Goal: Navigation & Orientation: Find specific page/section

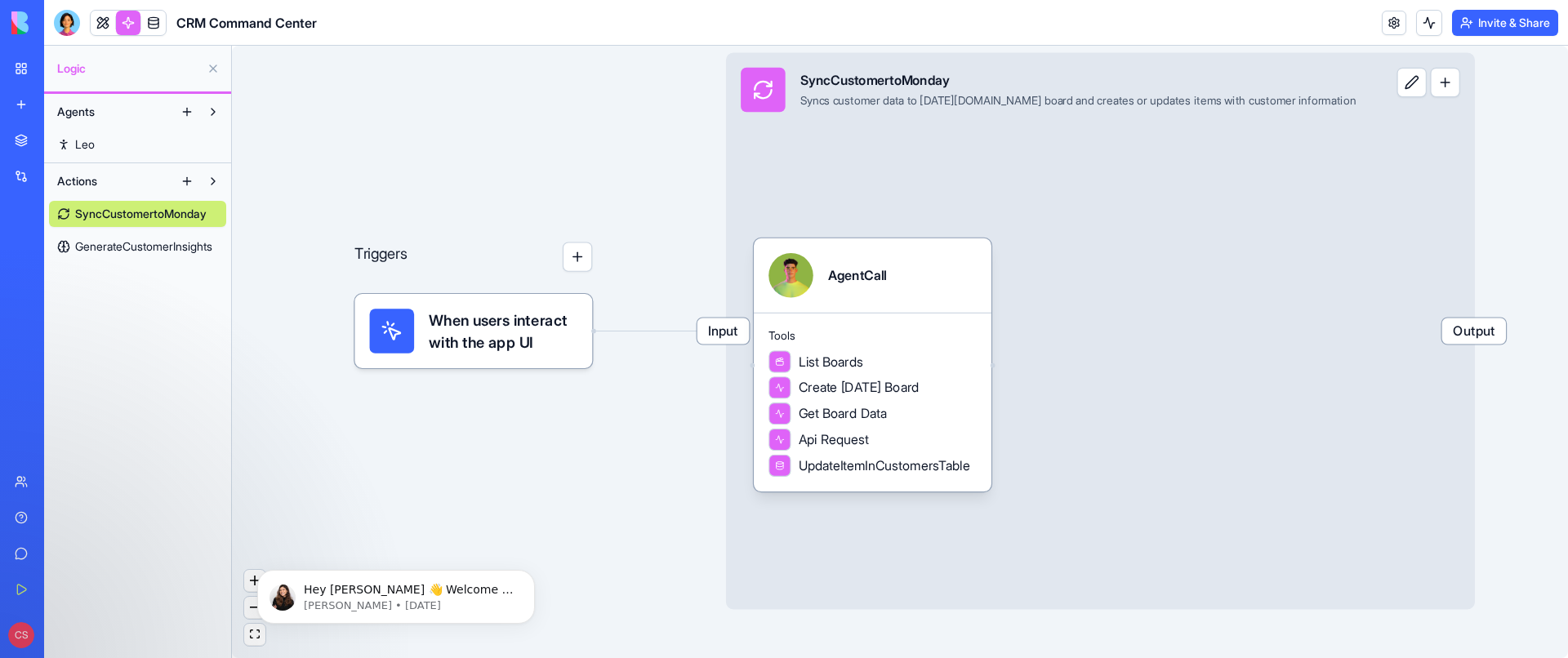
click at [132, 247] on span "GenerateCustomerInsights" at bounding box center [143, 246] width 137 height 16
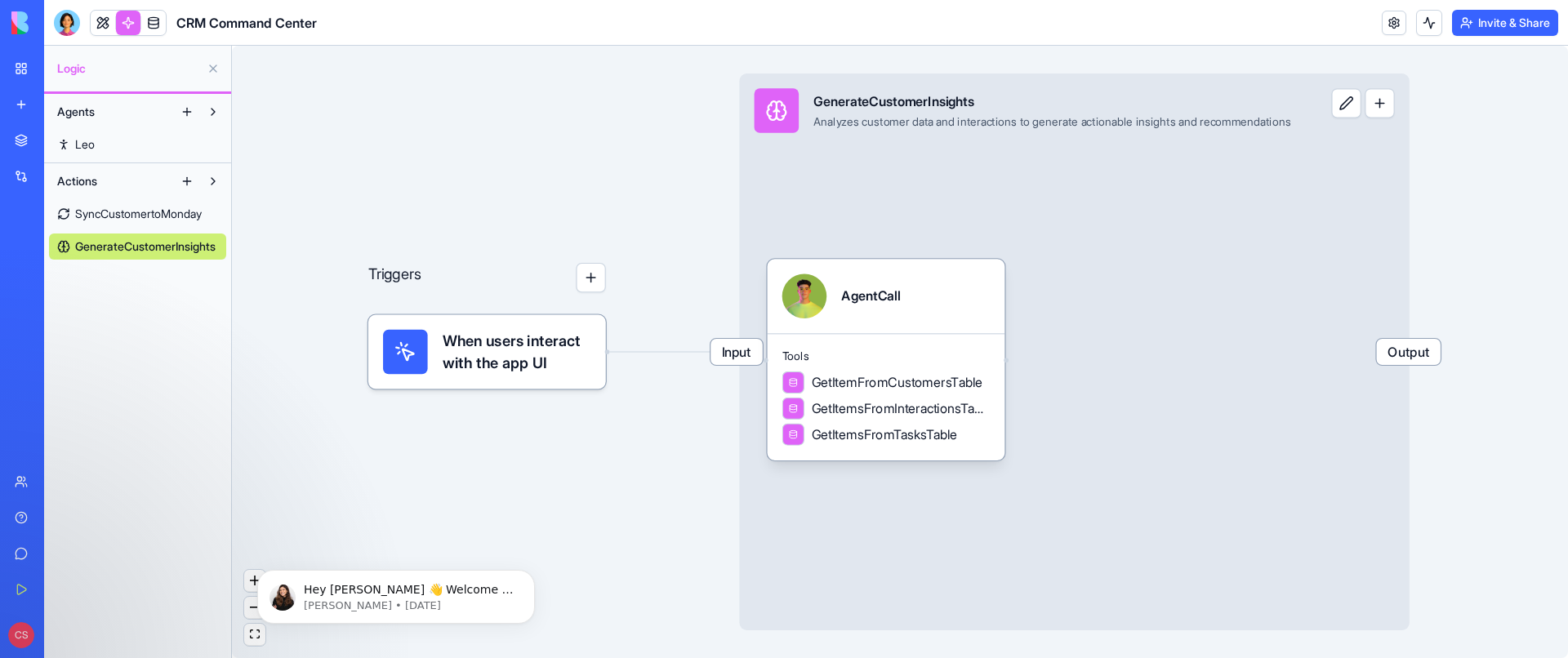
click at [100, 144] on link "Leo" at bounding box center [138, 144] width 177 height 26
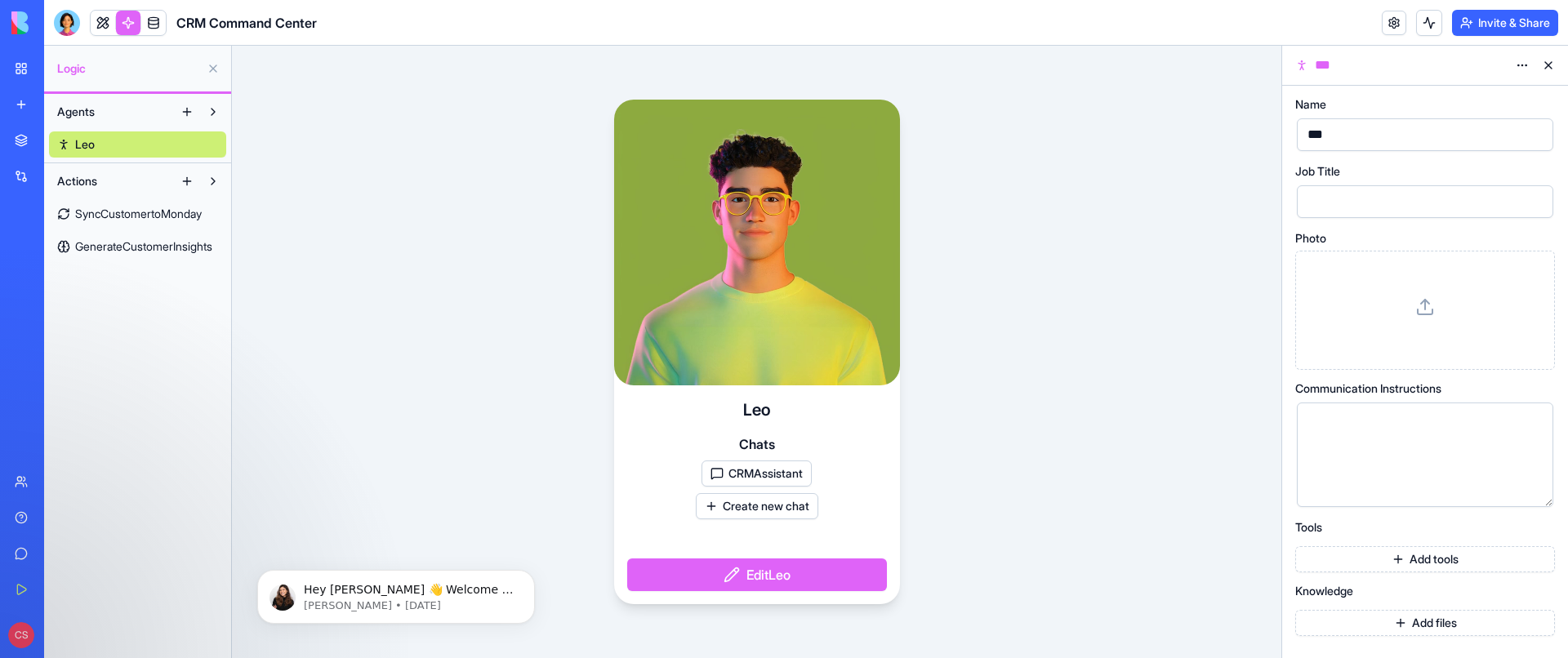
click at [60, 175] on div "Integrations" at bounding box center [49, 175] width 21 height 16
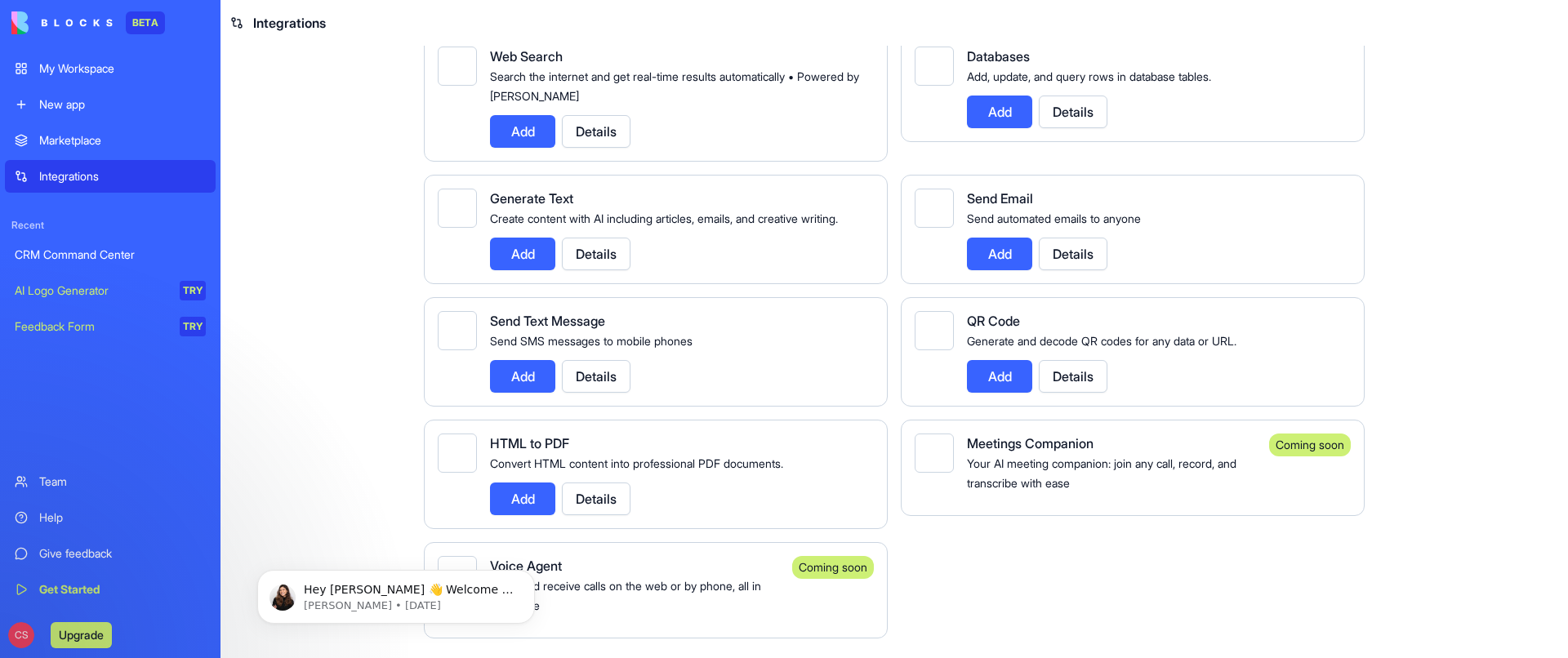
scroll to position [2455, 0]
click at [88, 142] on div "Marketplace" at bounding box center [122, 140] width 167 height 16
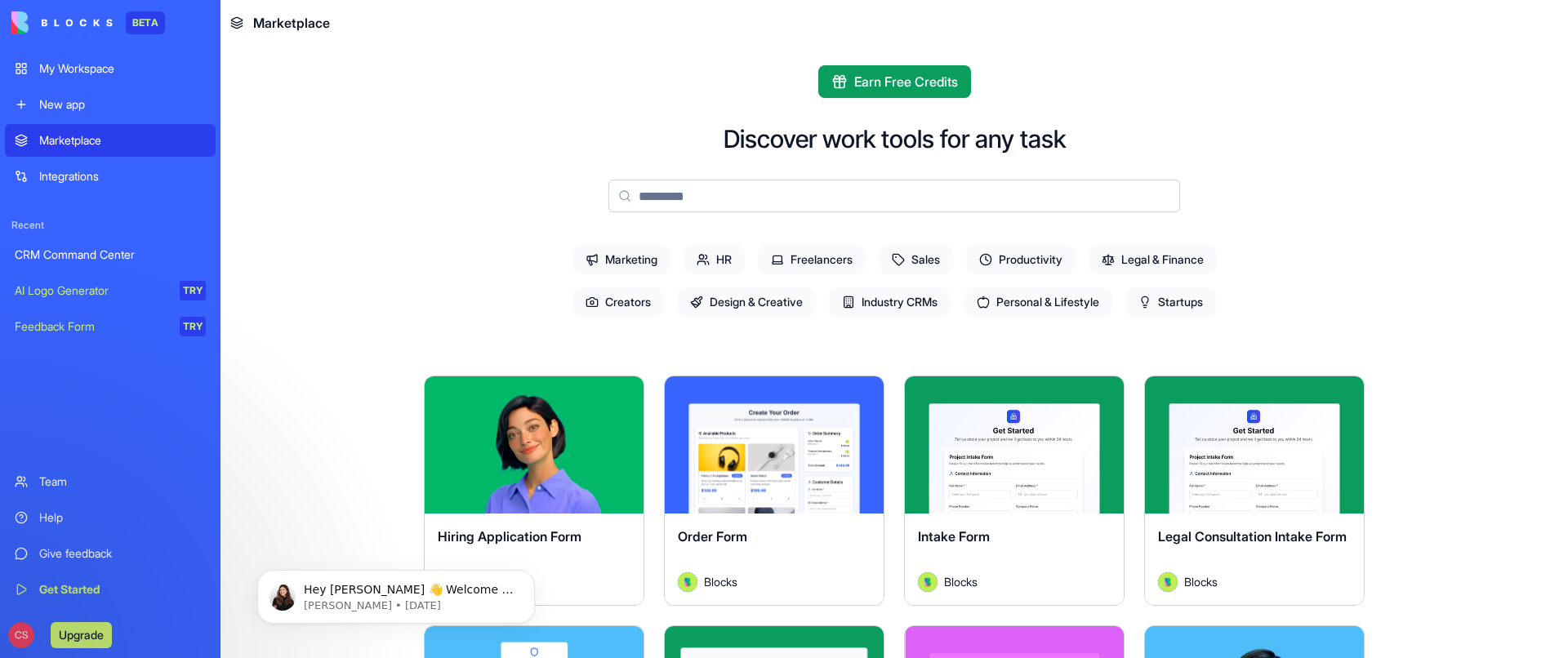
click at [898, 264] on icon at bounding box center [898, 259] width 11 height 11
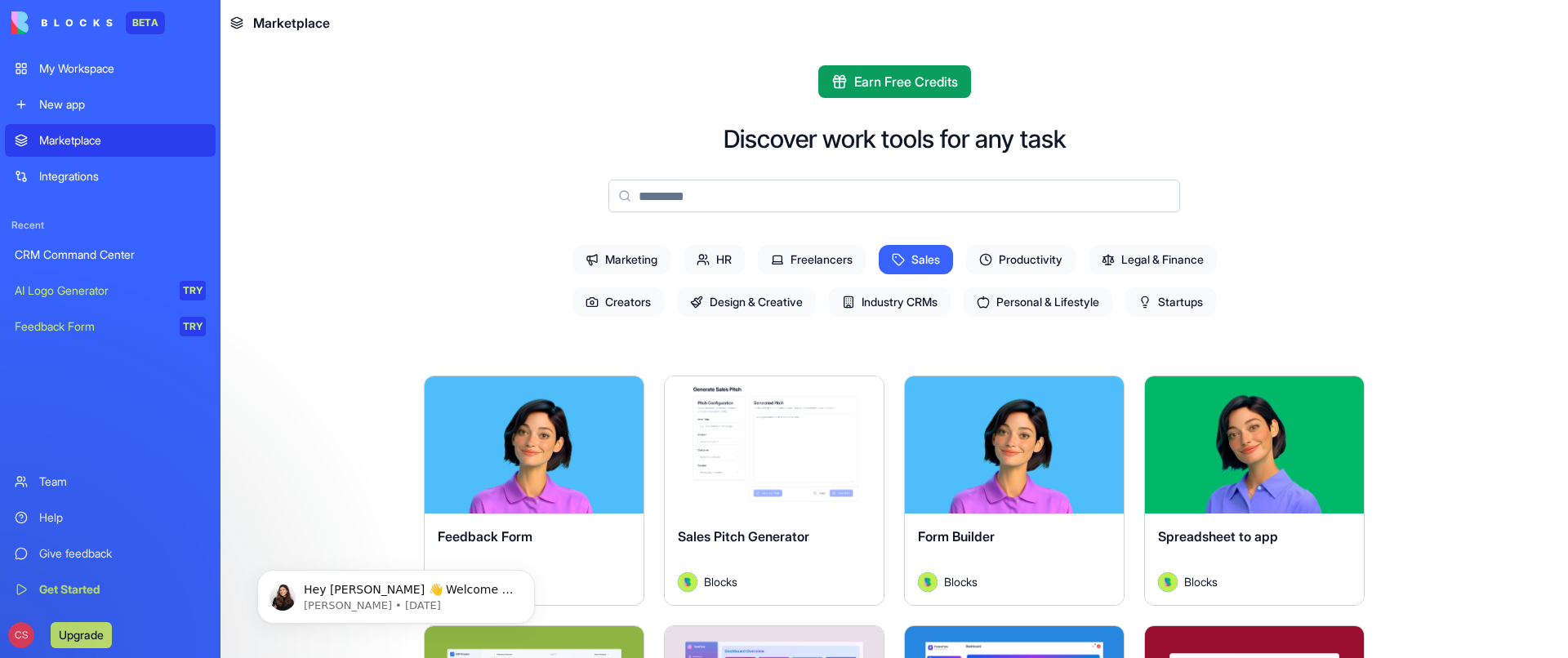
click at [882, 302] on span "Industry CRMs" at bounding box center [889, 301] width 121 height 29
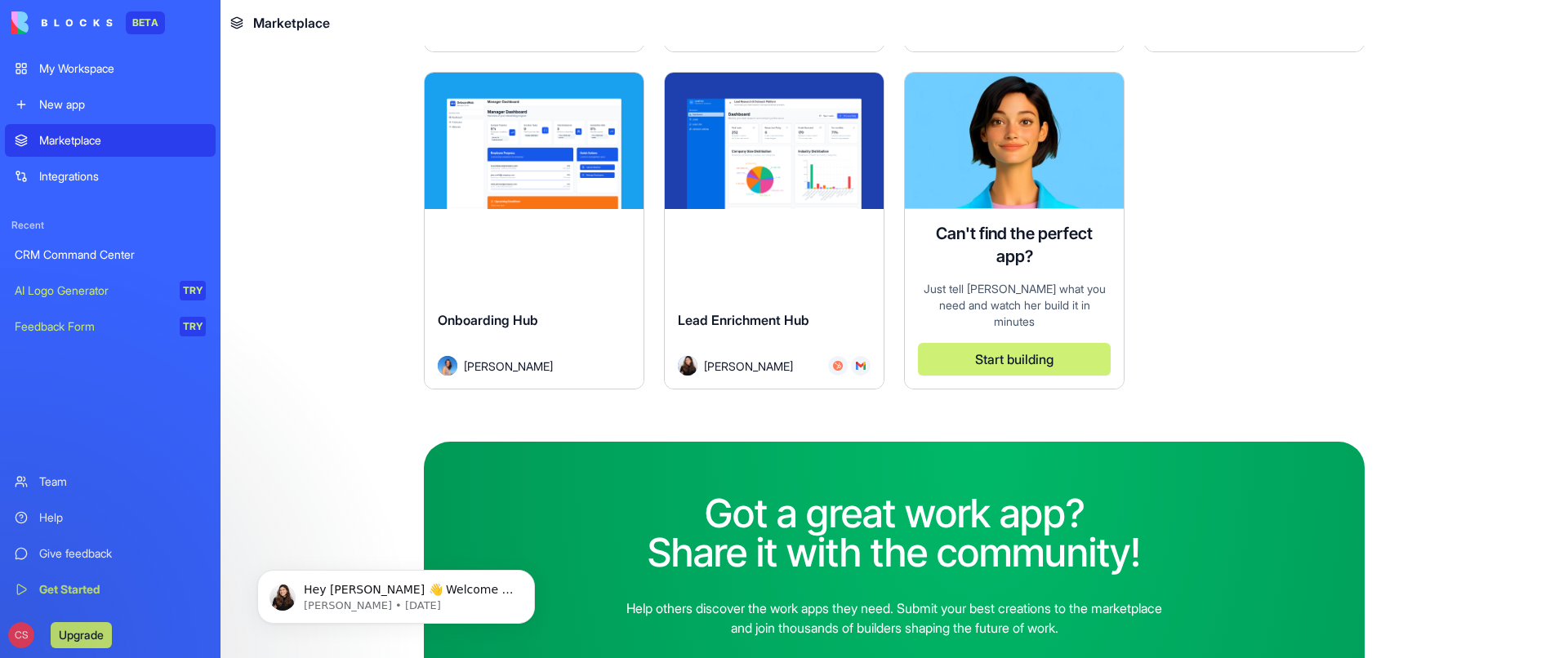
scroll to position [1551, 0]
